Goal: Task Accomplishment & Management: Manage account settings

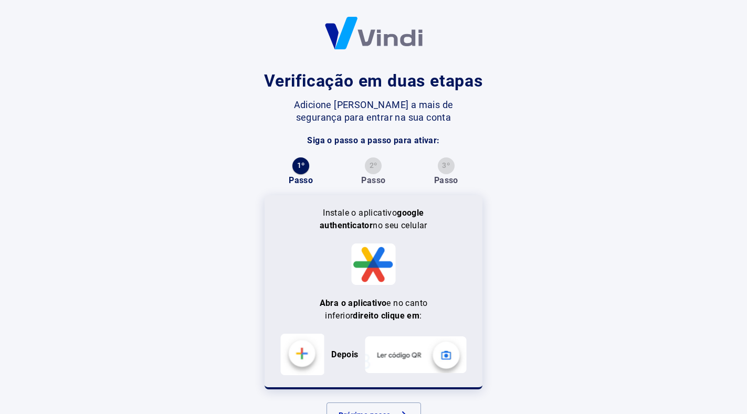
scroll to position [40, 0]
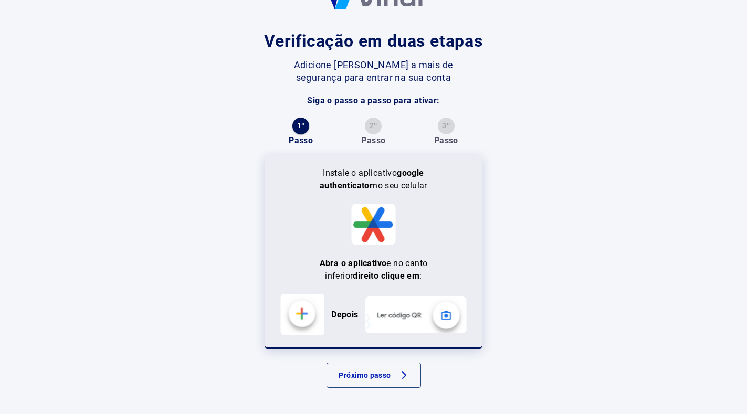
click at [366, 371] on button "Próximo passo" at bounding box center [373, 375] width 94 height 25
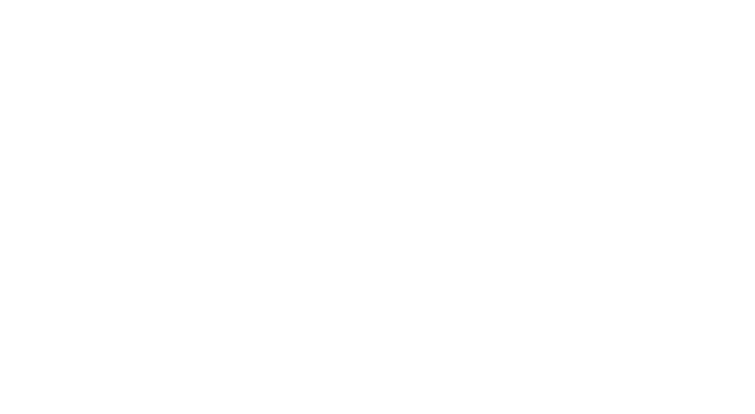
scroll to position [0, 0]
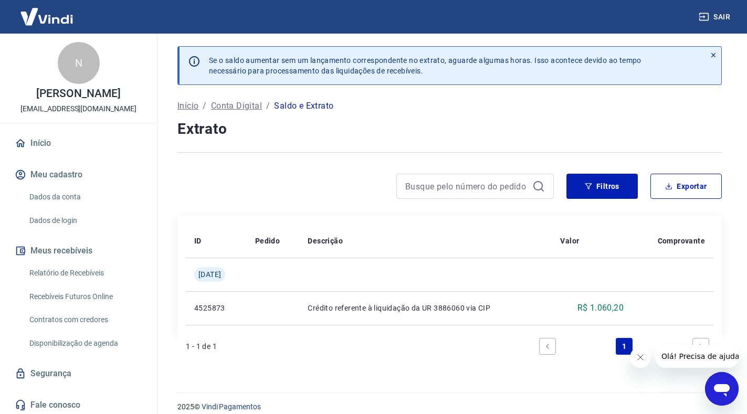
click at [36, 154] on link "Início" at bounding box center [79, 143] width 132 height 23
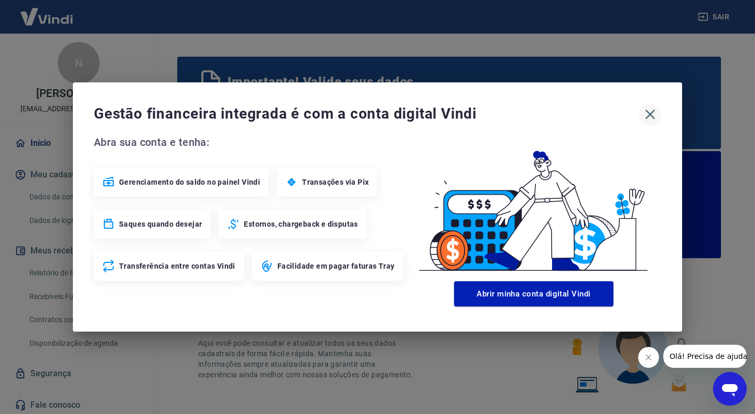
click at [648, 115] on icon "button" at bounding box center [650, 114] width 17 height 17
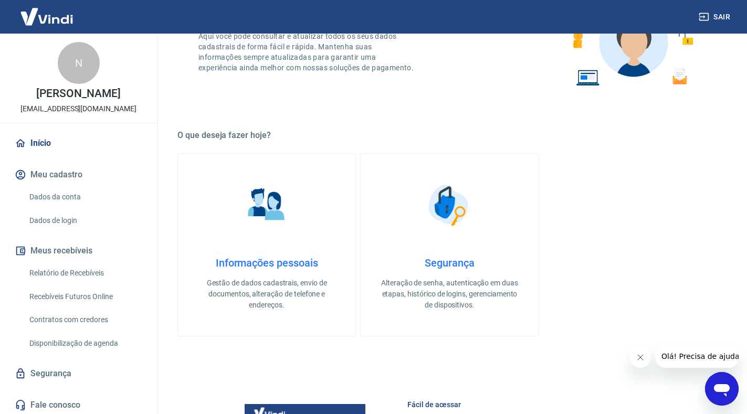
scroll to position [52, 0]
